Goal: Task Accomplishment & Management: Use online tool/utility

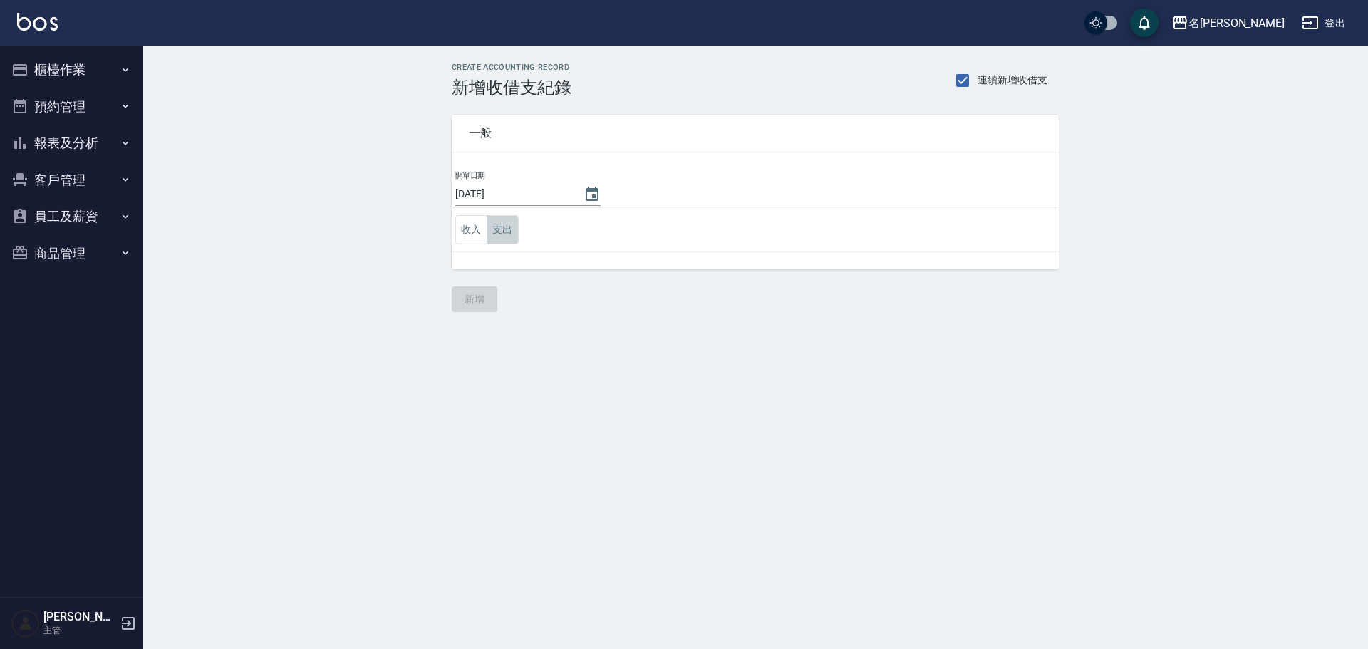
drag, startPoint x: 516, startPoint y: 227, endPoint x: 526, endPoint y: 217, distance: 14.1
click at [514, 227] on button "支出" at bounding box center [503, 229] width 32 height 29
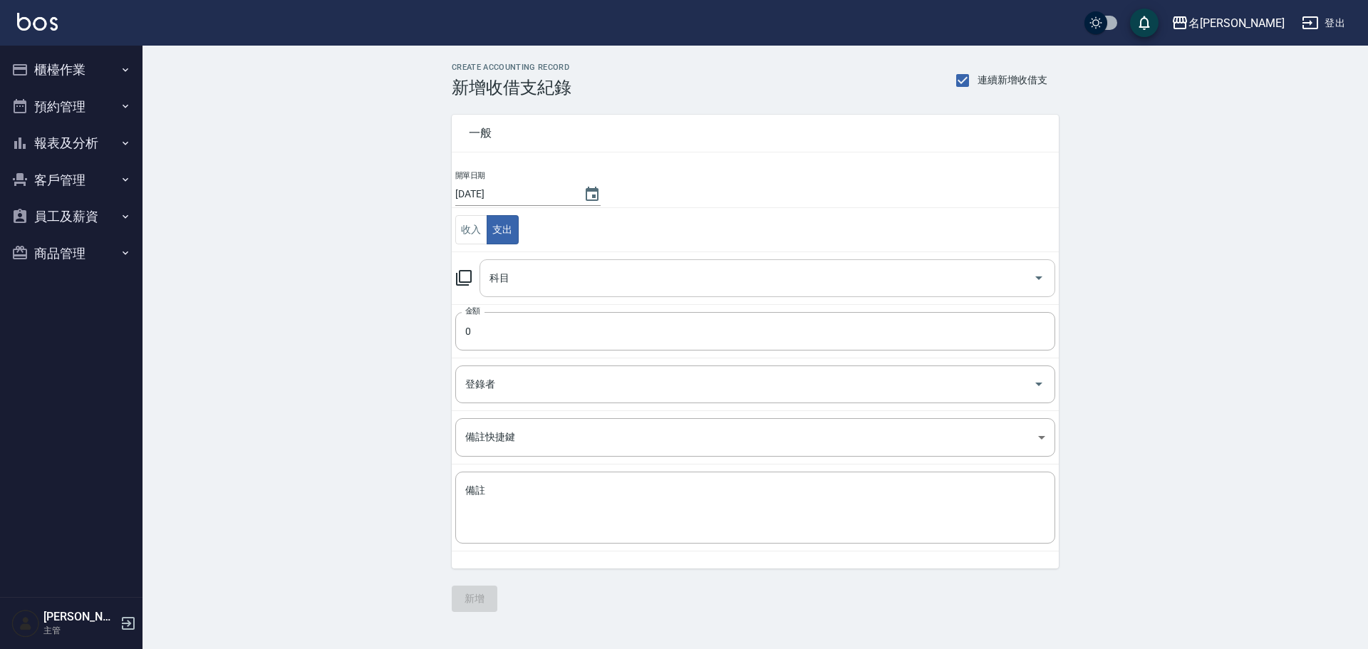
drag, startPoint x: 640, startPoint y: 274, endPoint x: 649, endPoint y: 276, distance: 9.4
click at [637, 275] on input "科目" at bounding box center [756, 278] width 541 height 25
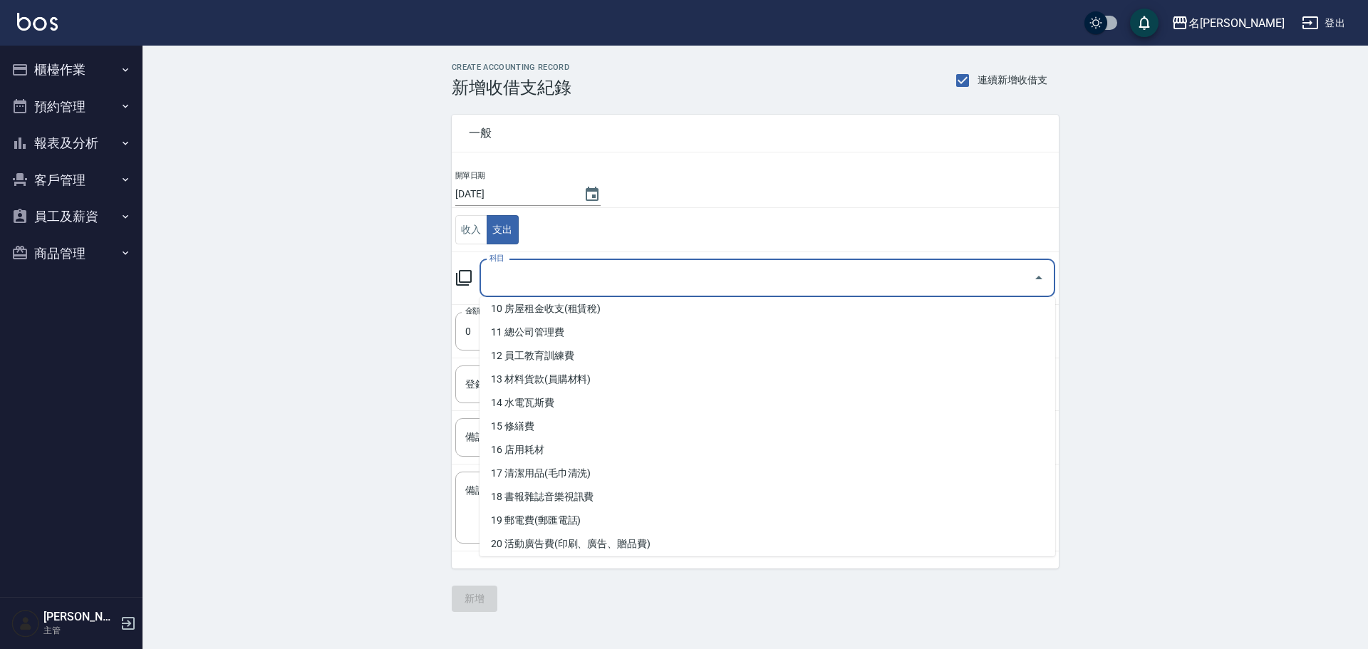
scroll to position [218, 0]
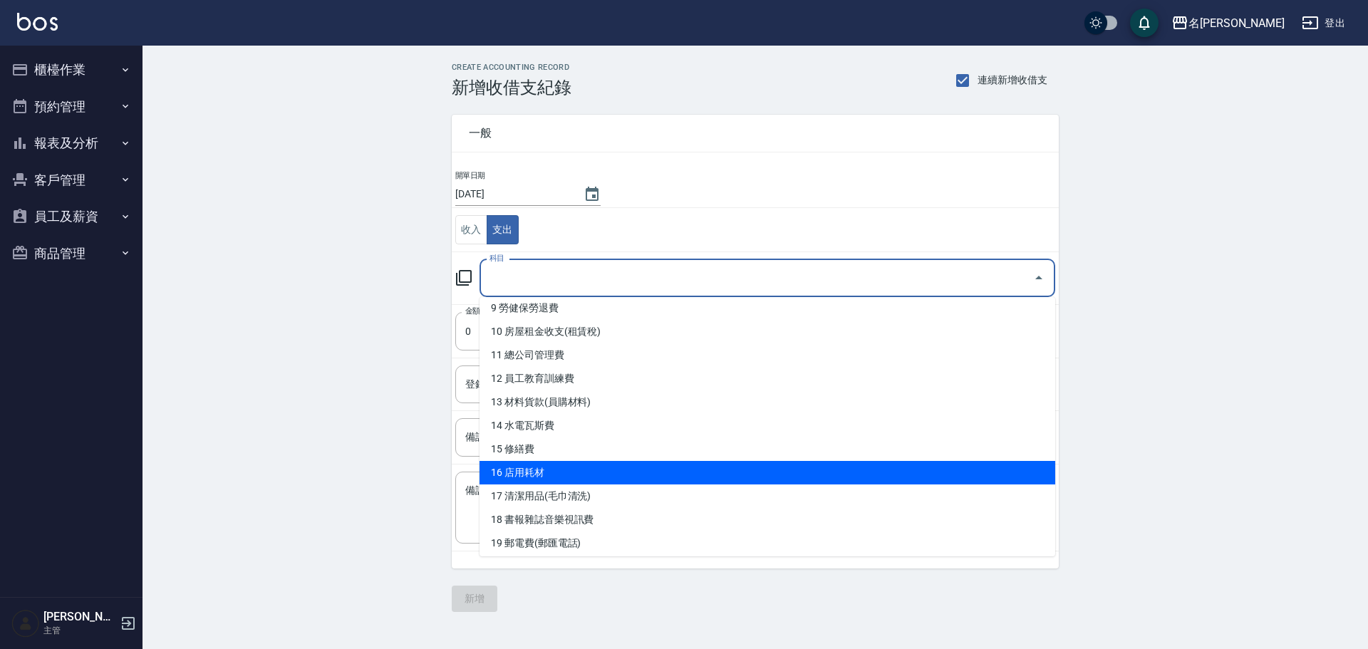
click at [686, 471] on li "16 店用耗材" at bounding box center [768, 473] width 576 height 24
type input "16 店用耗材"
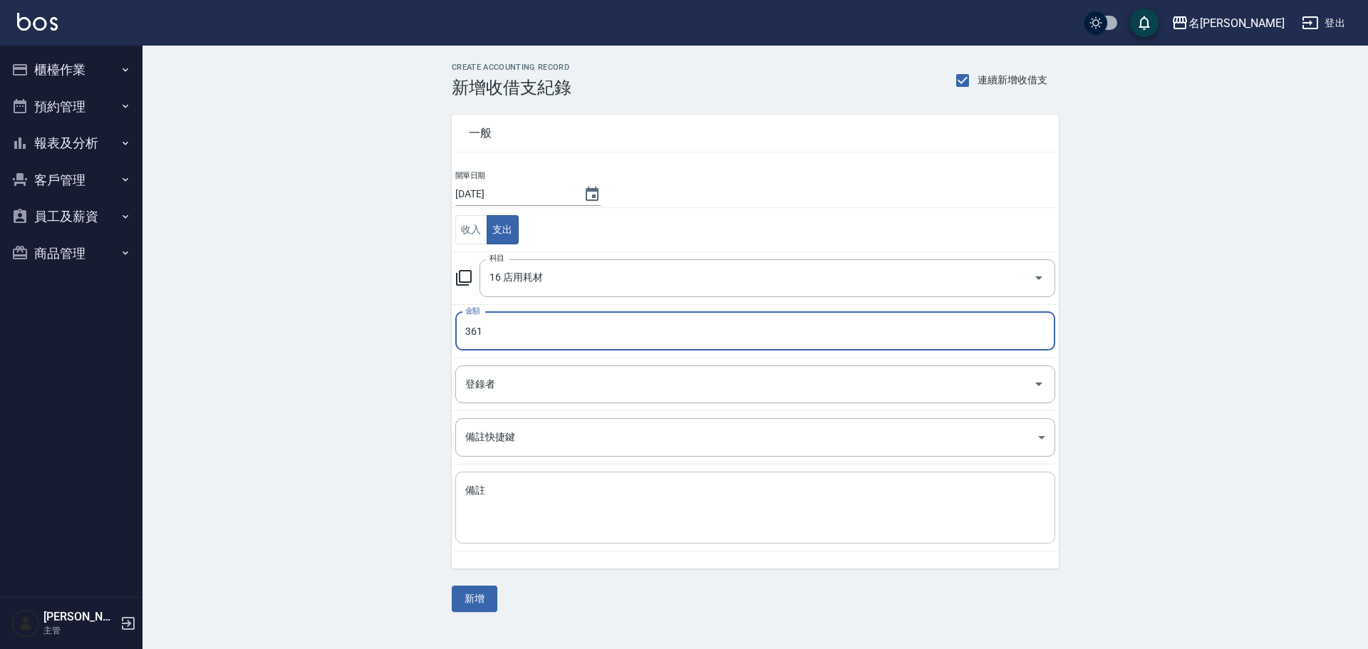
type input "361"
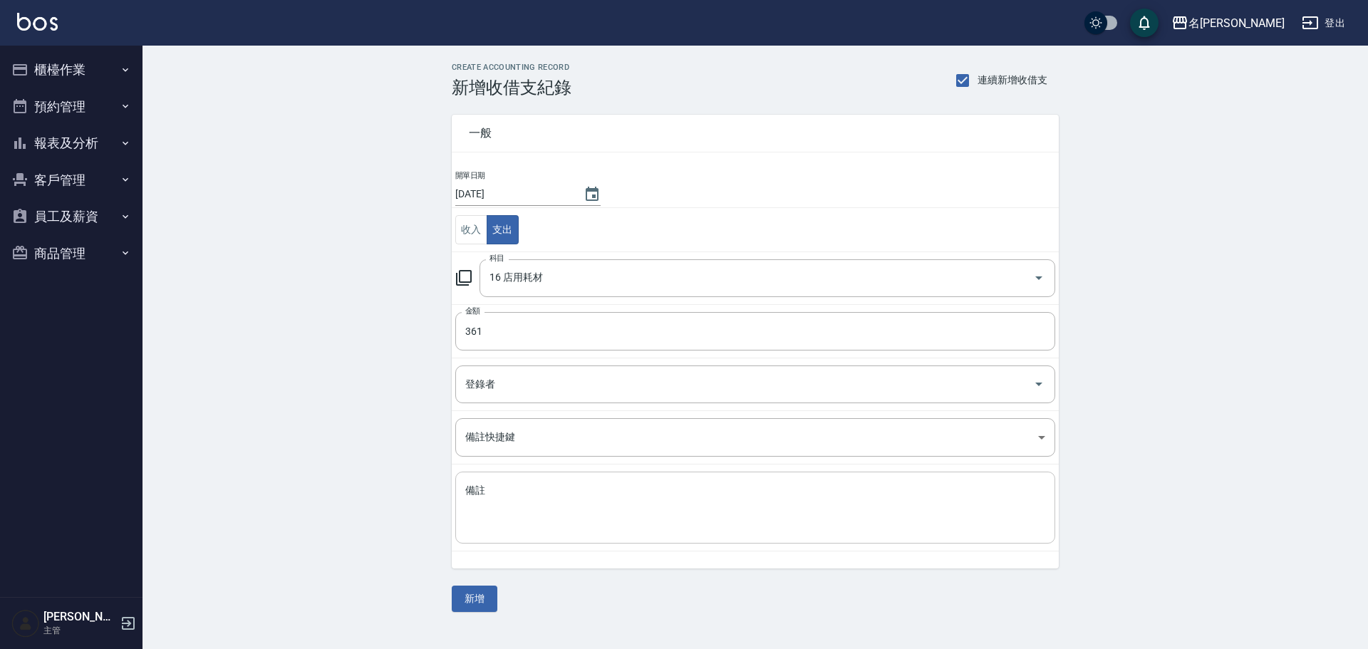
click at [628, 482] on div "x 備註" at bounding box center [755, 508] width 600 height 72
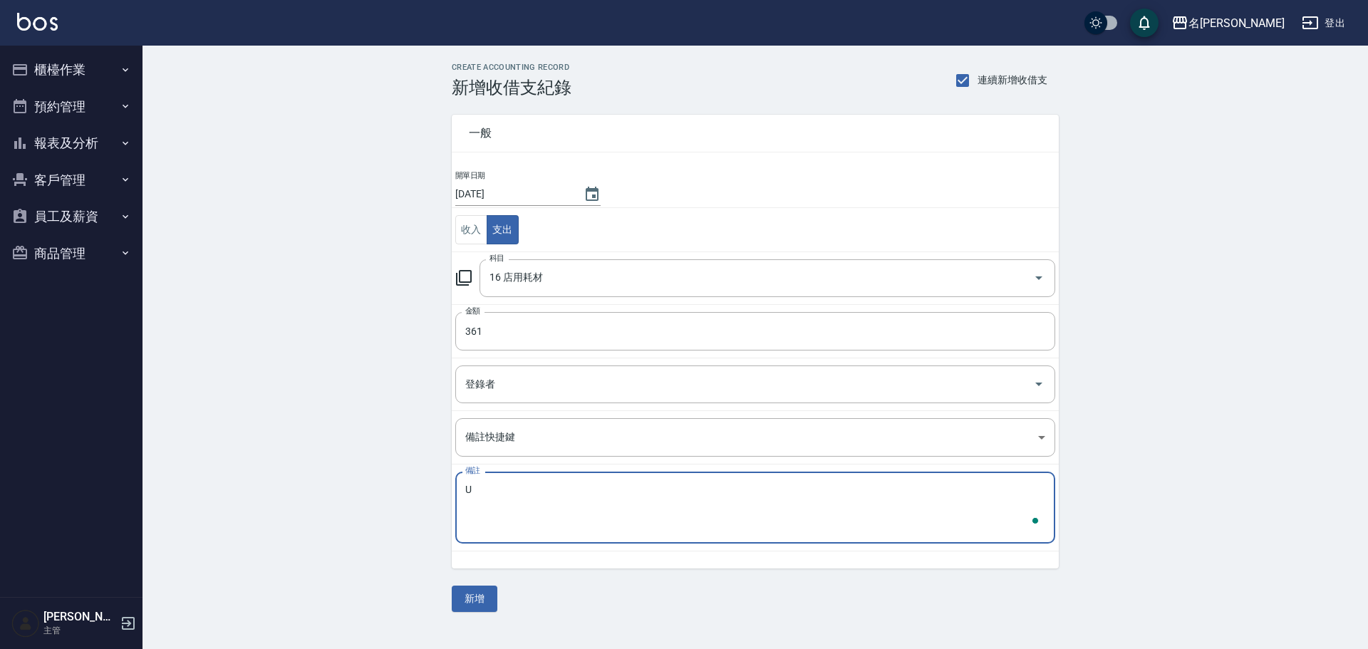
type textarea "U"
type textarea "醫療用品"
click at [487, 598] on button "新增" at bounding box center [475, 599] width 46 height 26
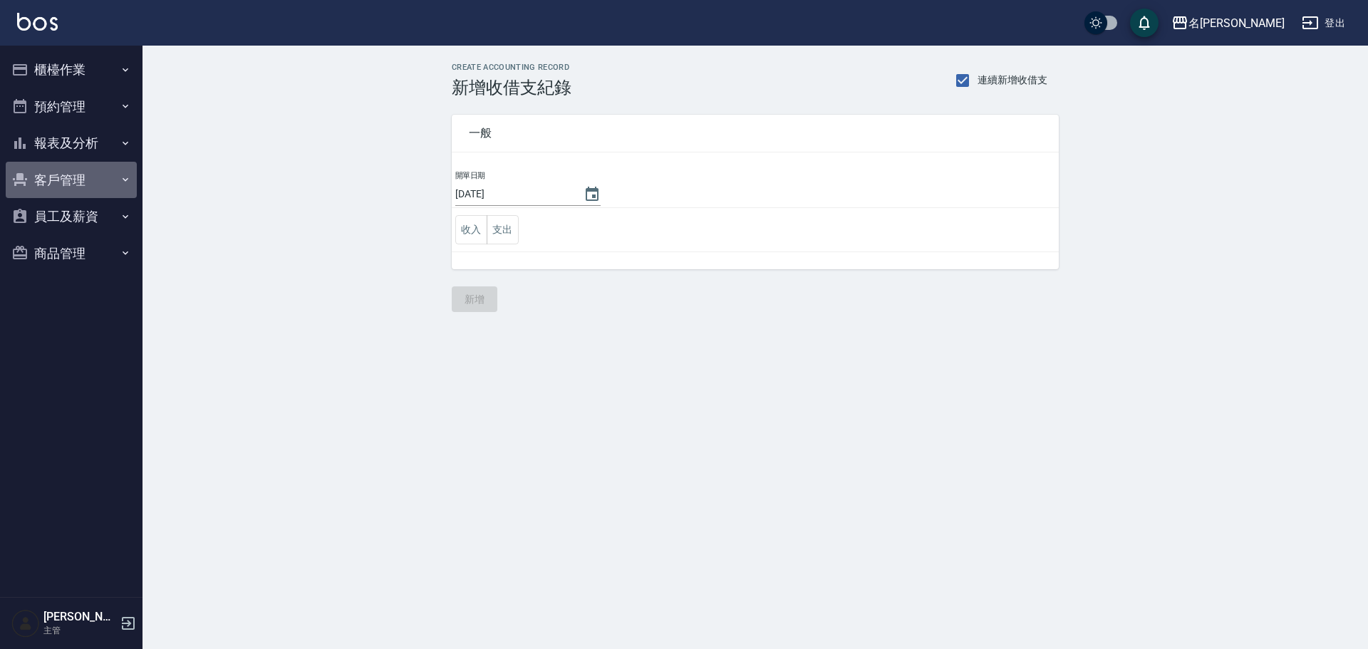
click at [92, 187] on button "客戶管理" at bounding box center [71, 180] width 131 height 37
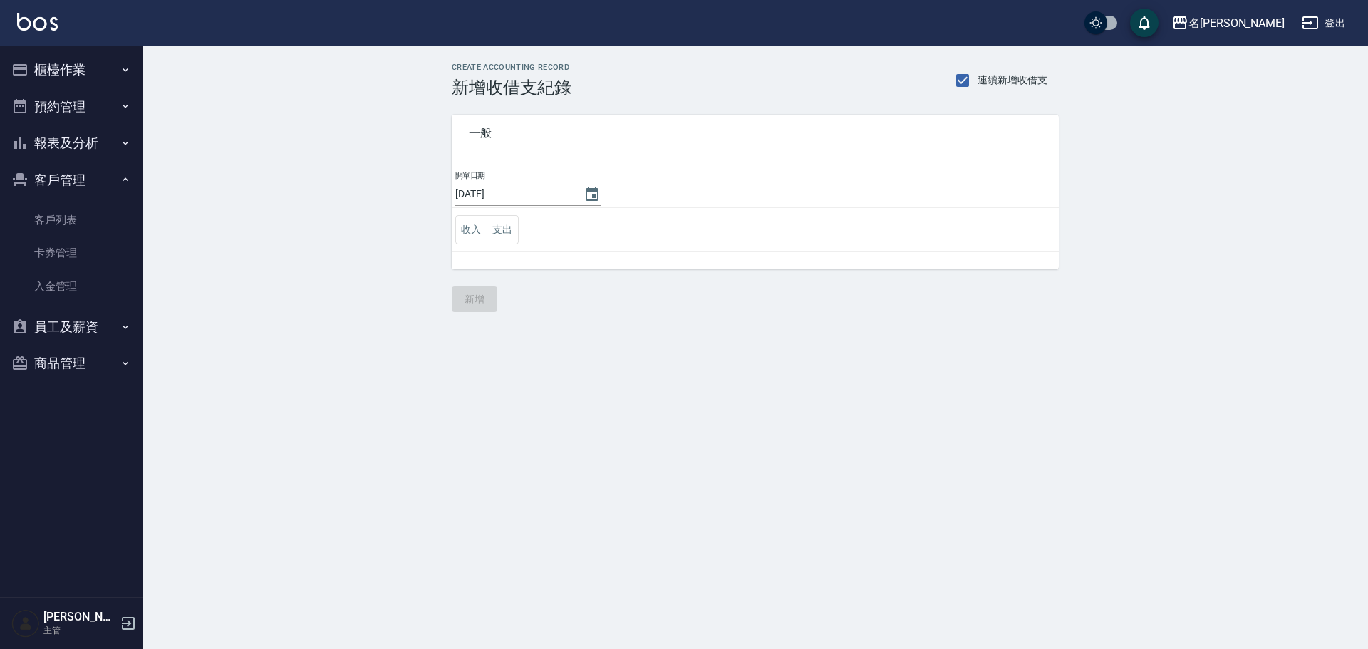
click at [90, 149] on button "報表及分析" at bounding box center [71, 143] width 131 height 37
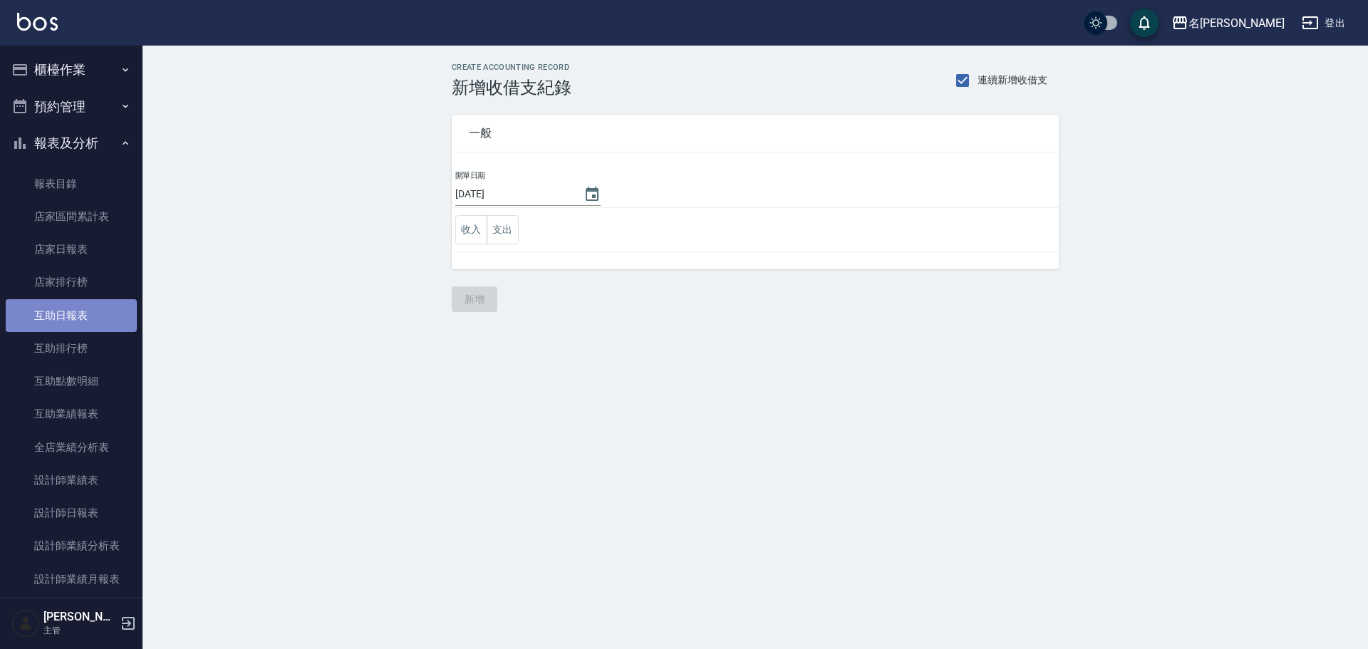
click at [108, 304] on link "互助日報表" at bounding box center [71, 315] width 131 height 33
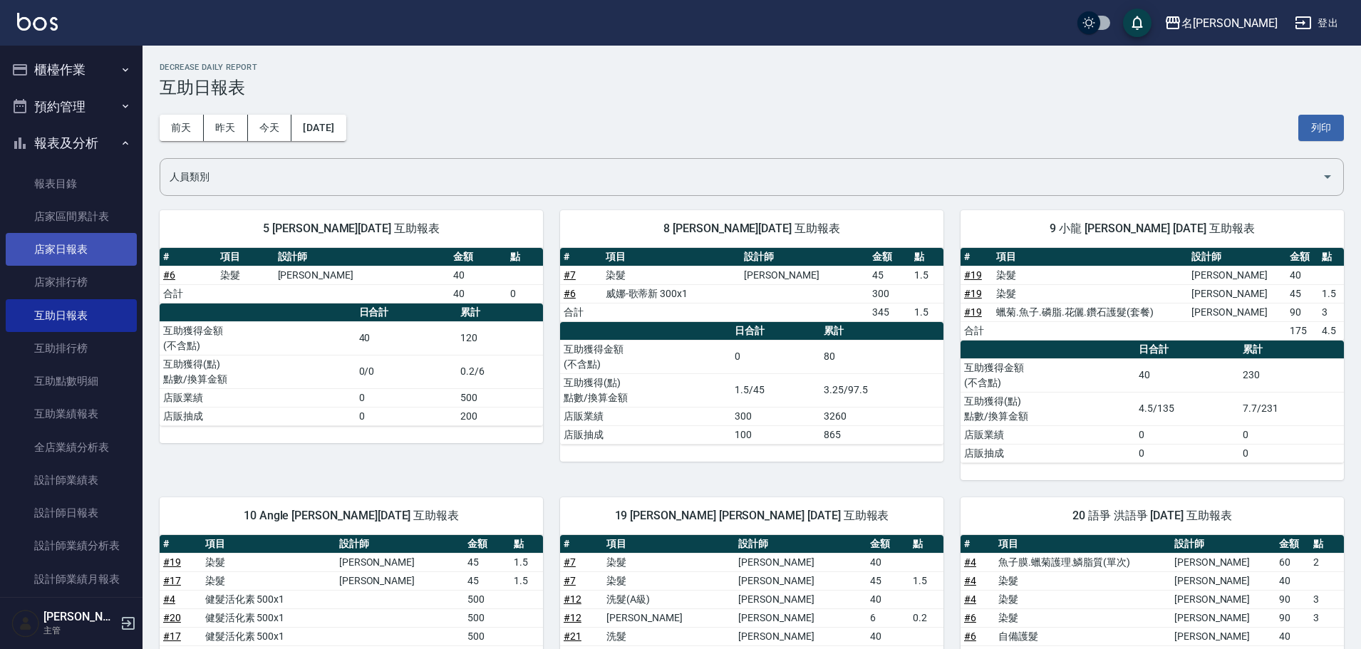
click at [108, 259] on link "店家日報表" at bounding box center [71, 249] width 131 height 33
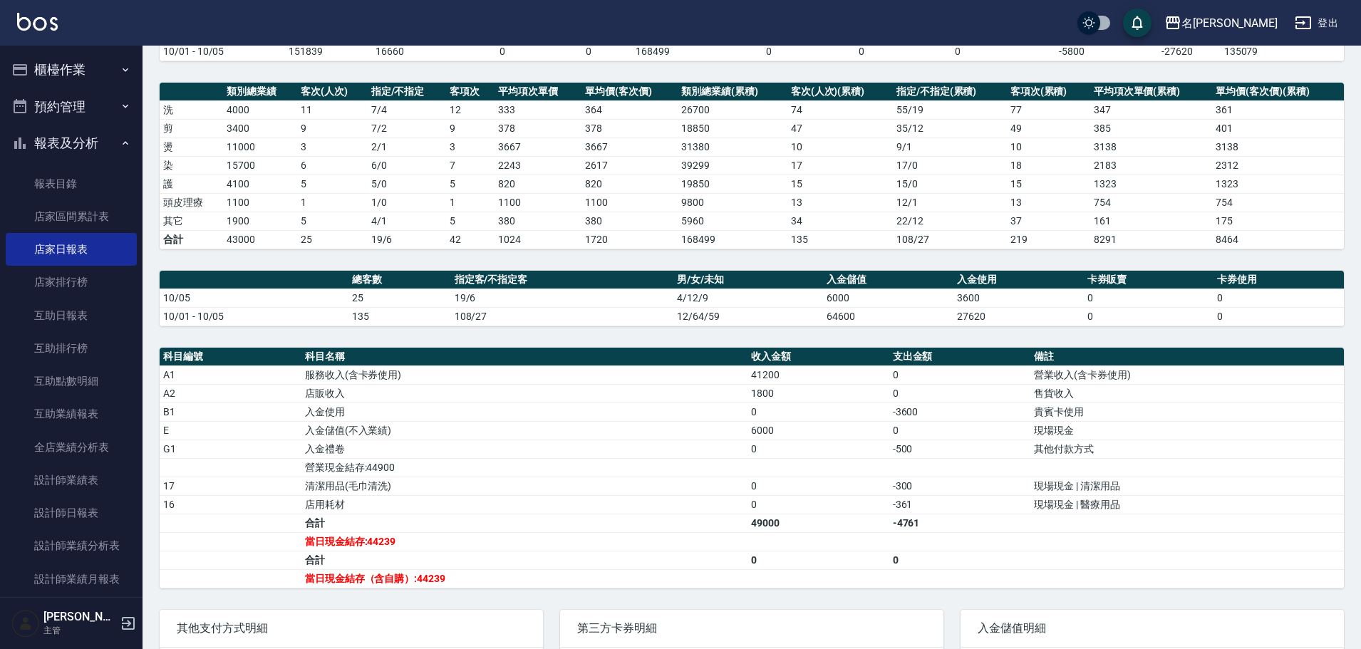
scroll to position [142, 0]
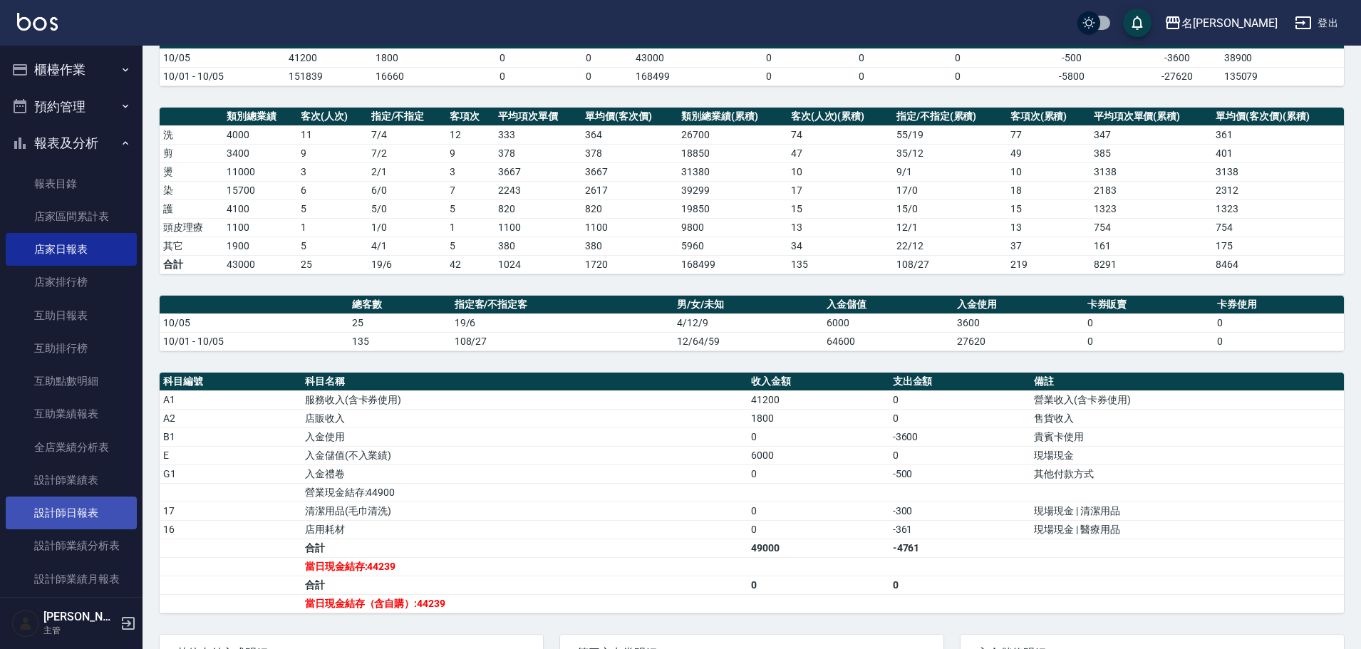
click at [88, 502] on link "設計師日報表" at bounding box center [71, 513] width 131 height 33
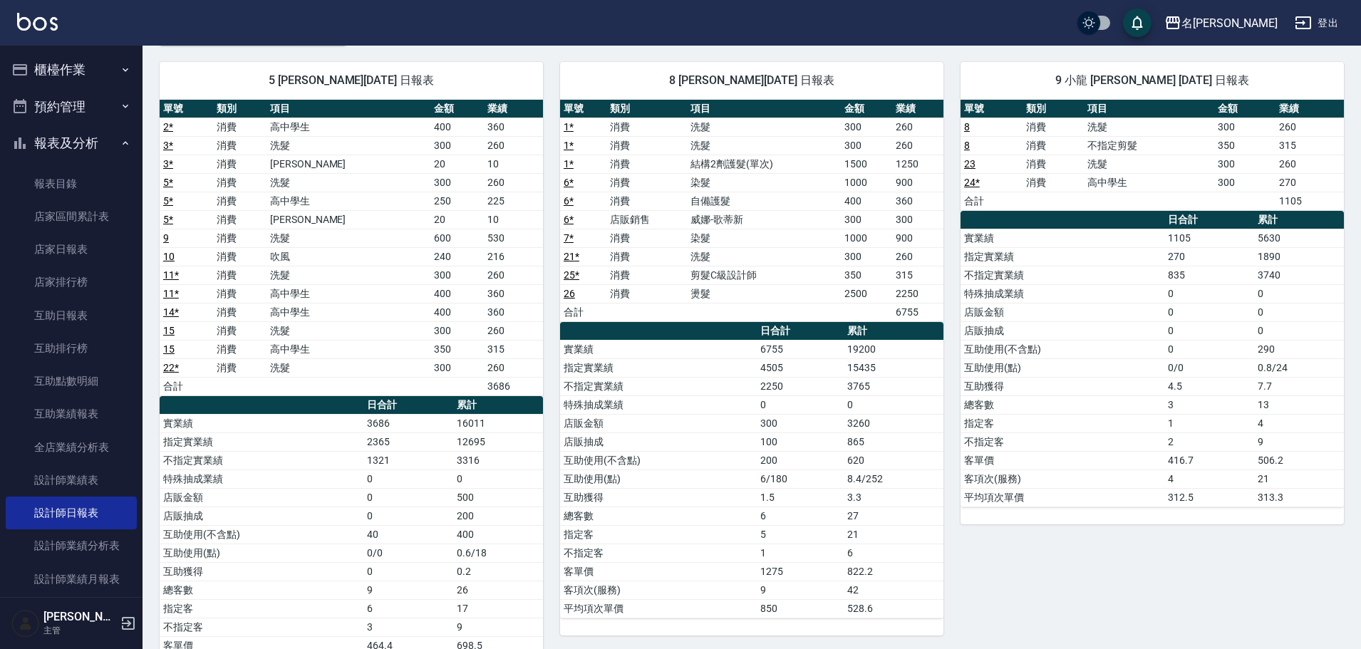
scroll to position [71, 0]
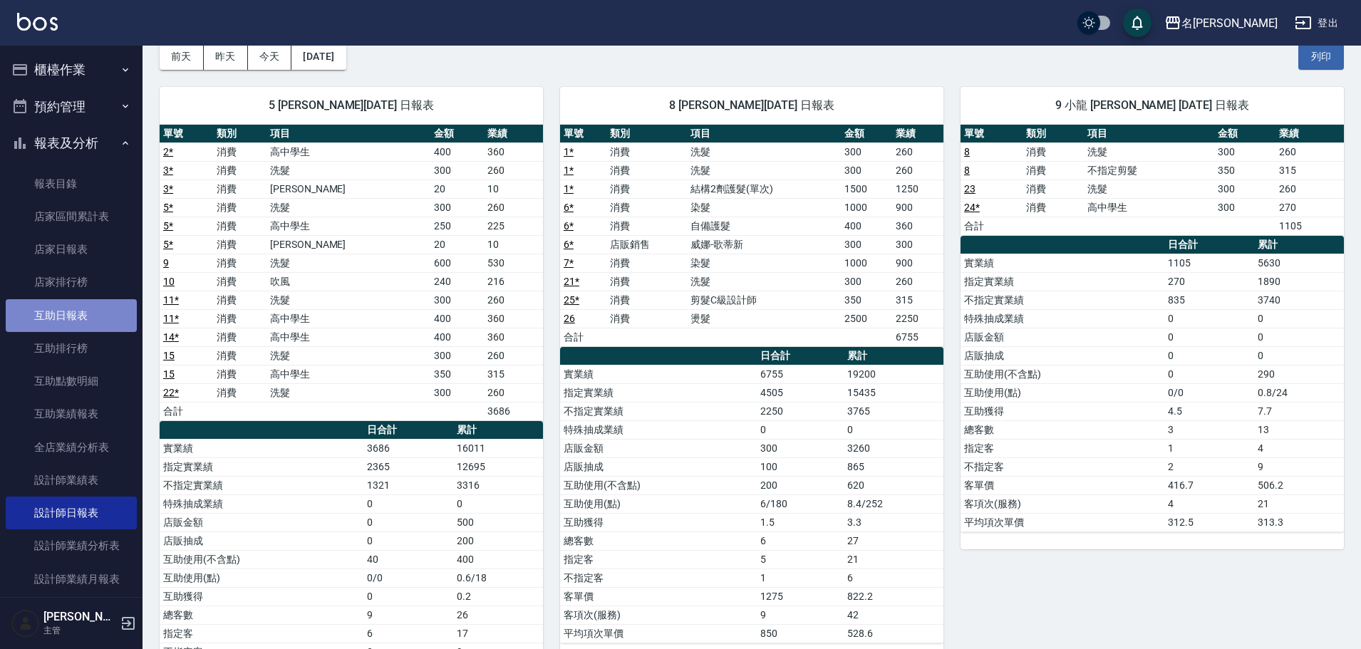
click at [93, 321] on link "互助日報表" at bounding box center [71, 315] width 131 height 33
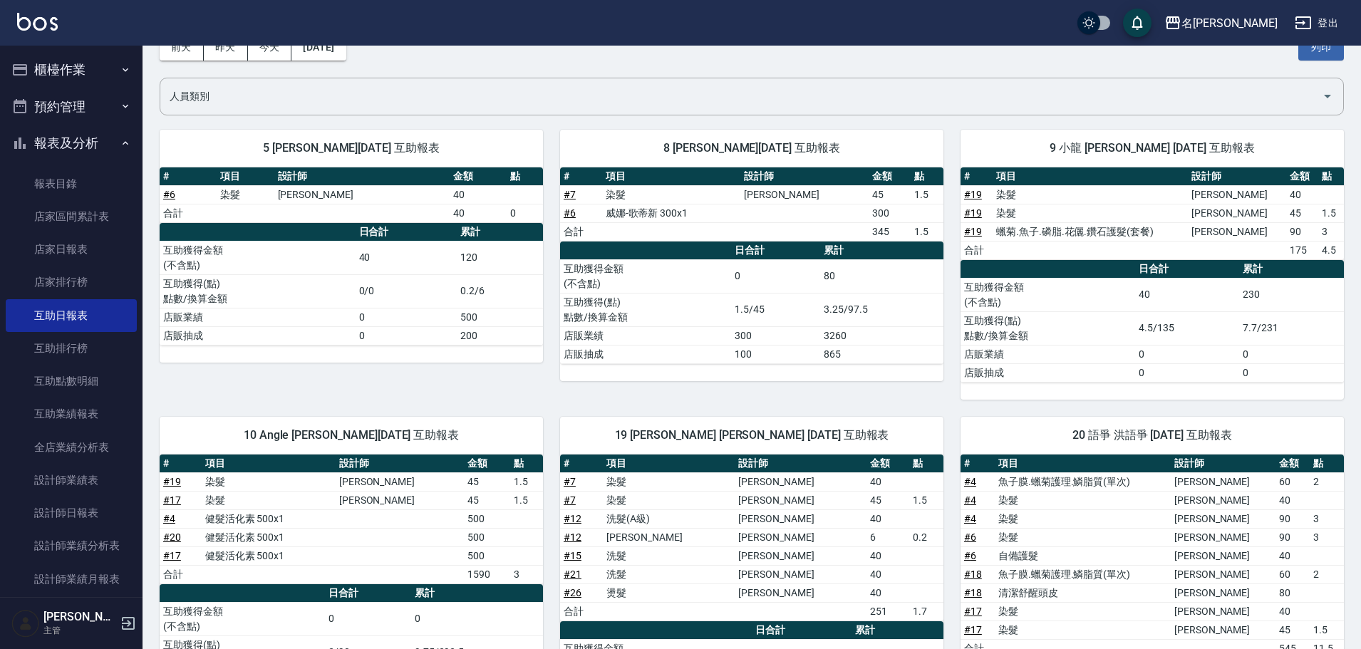
scroll to position [142, 0]
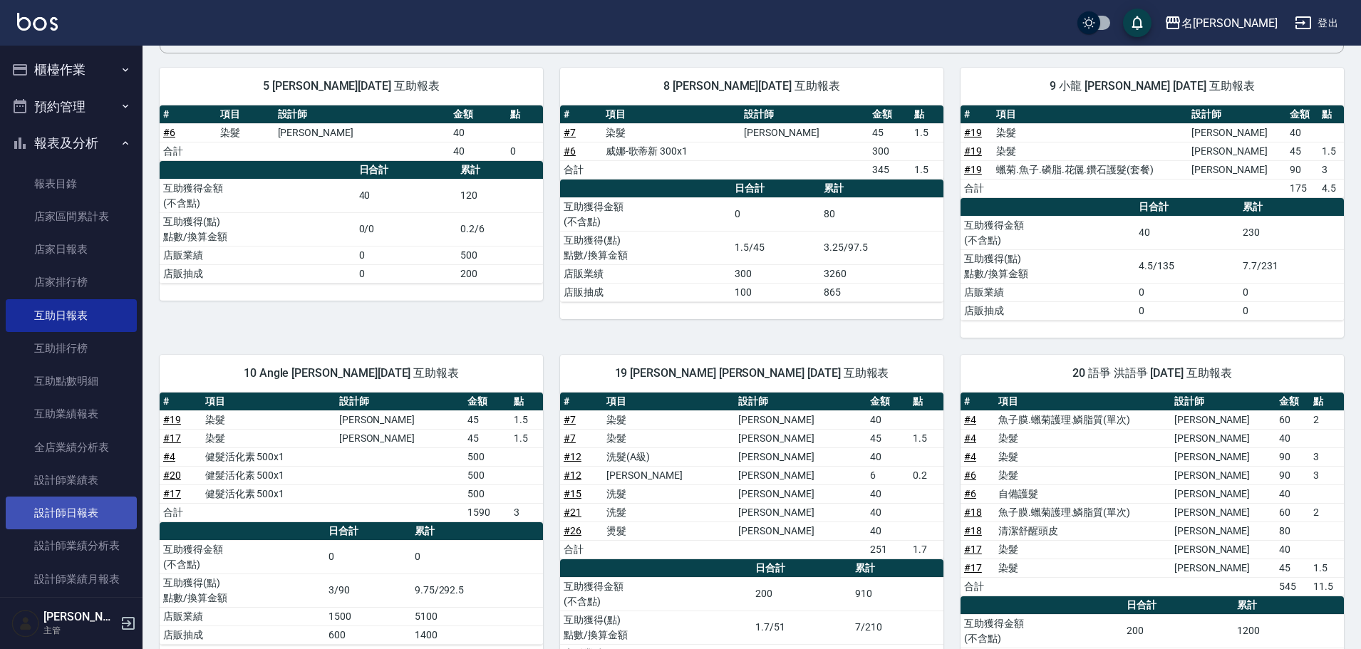
drag, startPoint x: 94, startPoint y: 502, endPoint x: 105, endPoint y: 497, distance: 11.5
click at [94, 500] on link "設計師日報表" at bounding box center [71, 513] width 131 height 33
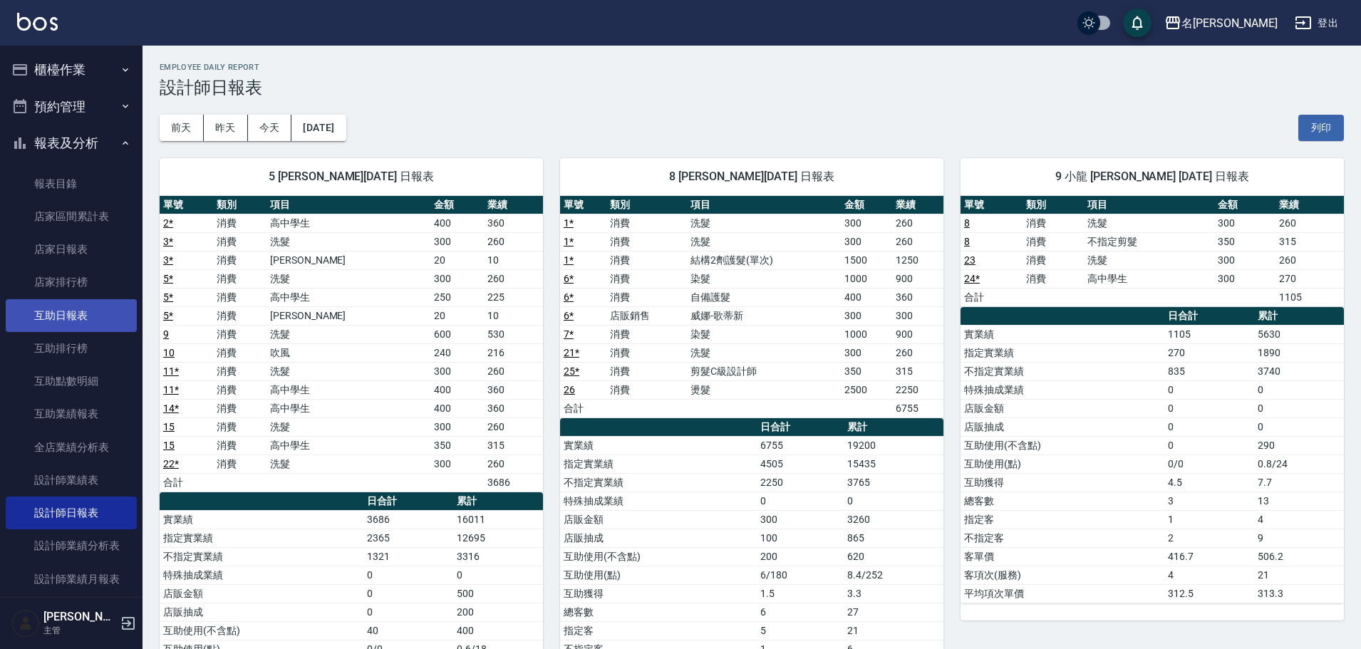
click at [106, 312] on link "互助日報表" at bounding box center [71, 315] width 131 height 33
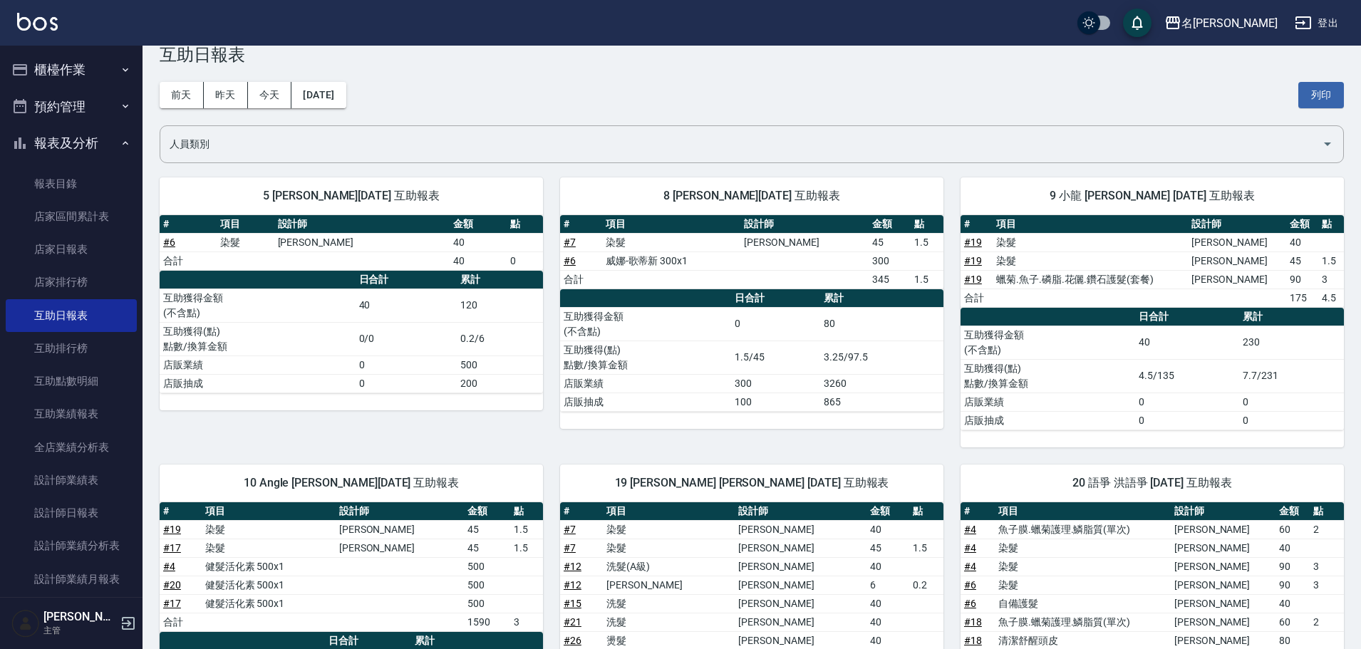
scroll to position [247, 0]
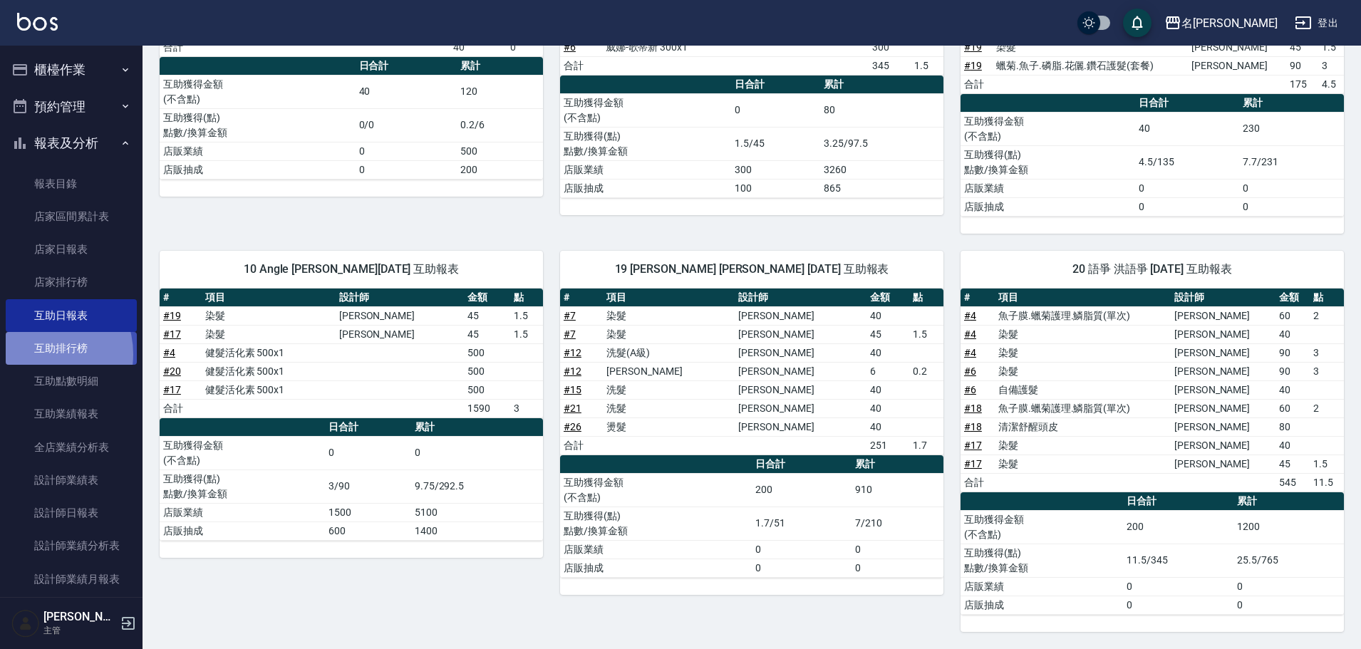
click at [38, 354] on link "互助排行榜" at bounding box center [71, 348] width 131 height 33
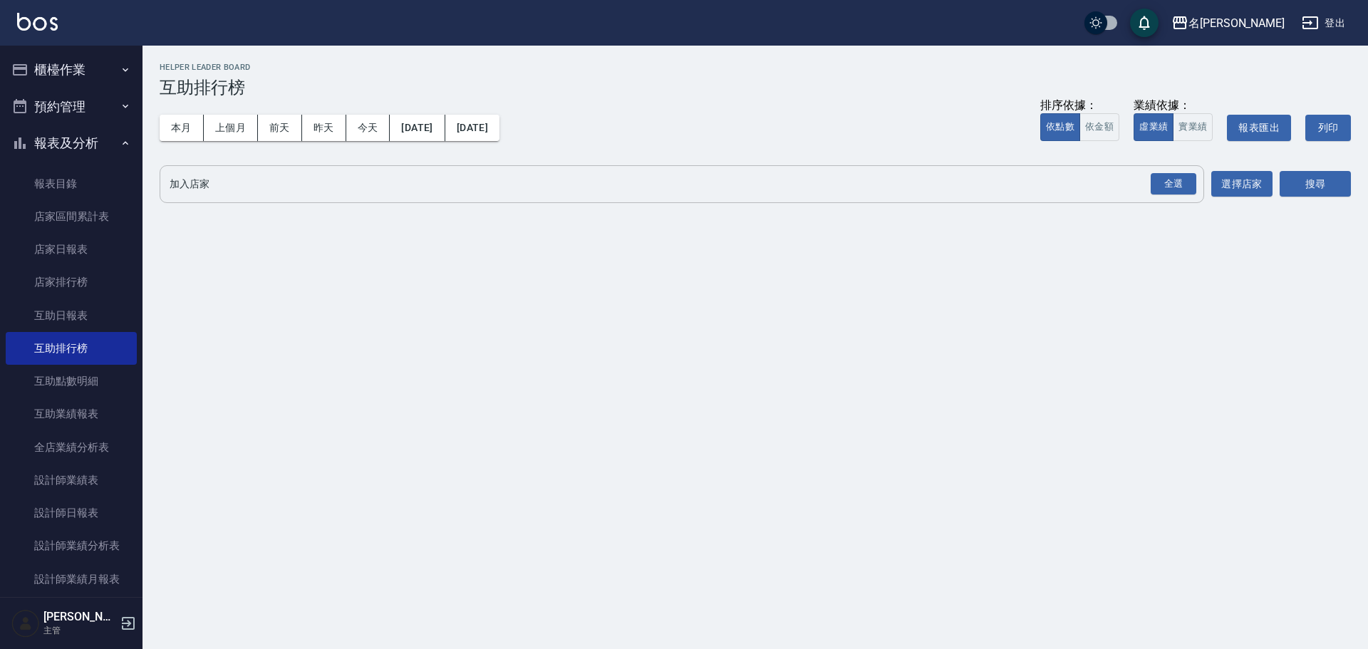
drag, startPoint x: 1175, startPoint y: 198, endPoint x: 1233, endPoint y: 192, distance: 58.1
click at [1175, 197] on div "全選" at bounding box center [1173, 184] width 50 height 38
drag, startPoint x: 1159, startPoint y: 168, endPoint x: 1173, endPoint y: 177, distance: 17.0
click at [1159, 168] on div "全選" at bounding box center [1173, 184] width 50 height 38
click at [1173, 177] on div "全選" at bounding box center [1174, 184] width 46 height 22
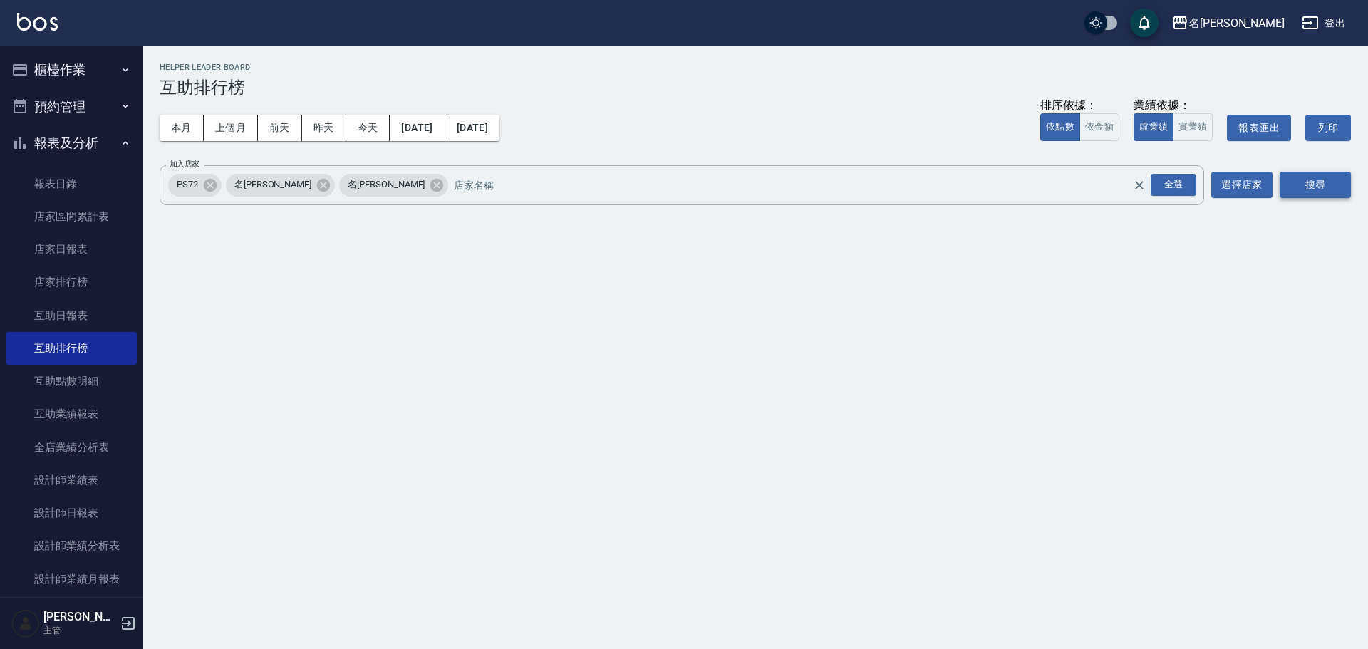
drag, startPoint x: 1315, startPoint y: 188, endPoint x: 1319, endPoint y: 215, distance: 27.4
click at [1315, 186] on button "搜尋" at bounding box center [1315, 185] width 71 height 26
